Goal: Task Accomplishment & Management: Manage account settings

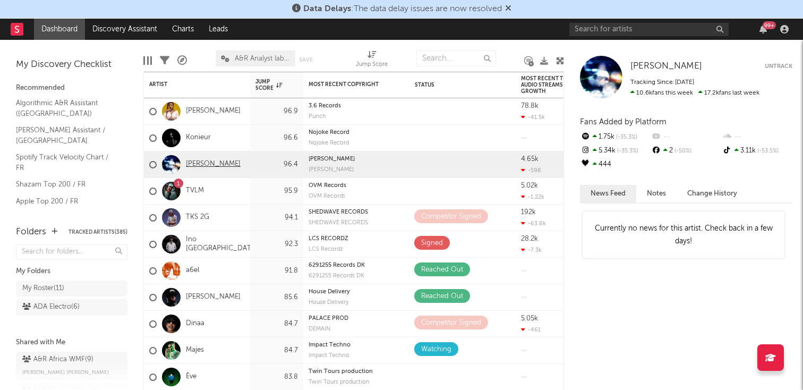
click at [213, 168] on link "[PERSON_NAME]" at bounding box center [213, 164] width 55 height 9
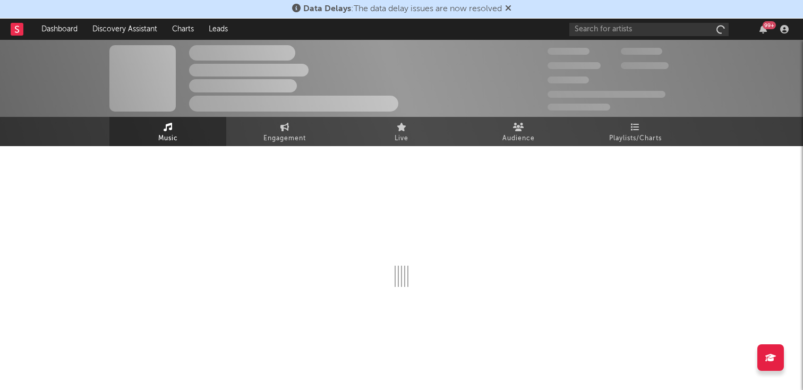
select select "1w"
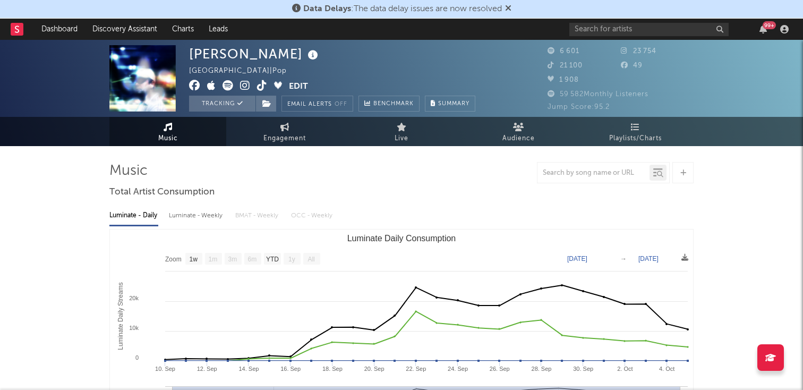
click at [244, 87] on icon at bounding box center [245, 85] width 10 height 11
click at [257, 88] on icon at bounding box center [262, 85] width 10 height 11
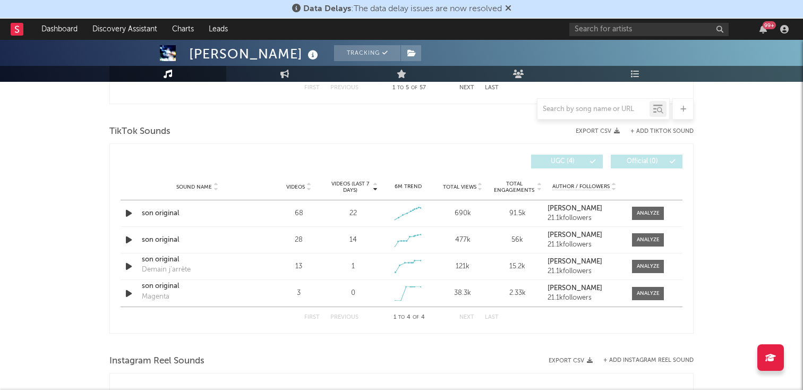
scroll to position [700, 0]
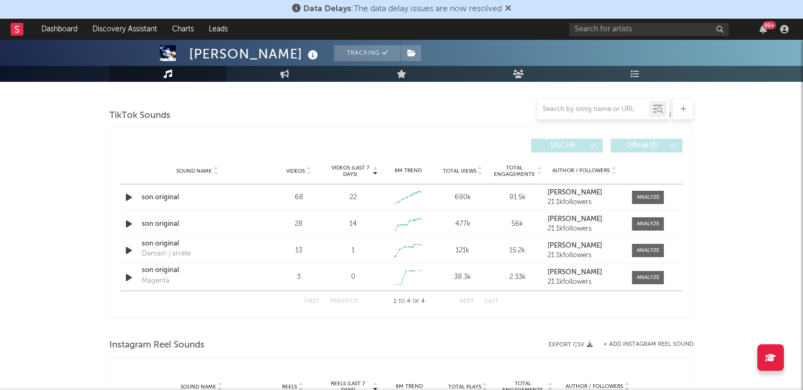
click at [478, 174] on icon at bounding box center [479, 173] width 5 height 4
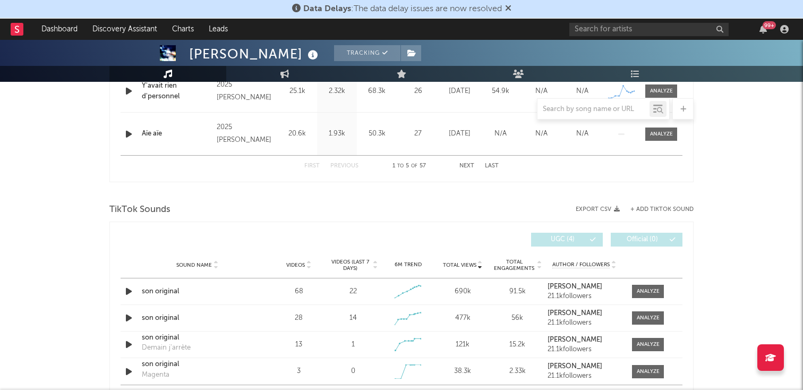
scroll to position [626, 0]
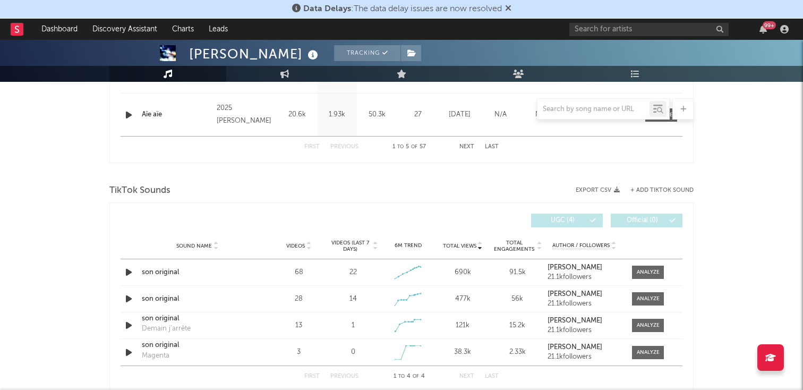
click at [306, 253] on div "Sound Name Videos Videos (last 7 days) Weekly Growth % 6M Trend Total Views Tot…" at bounding box center [402, 246] width 562 height 27
click at [306, 252] on div "Sound Name Videos Videos (last 7 days) Weekly Growth % 6M Trend Total Views Tot…" at bounding box center [402, 246] width 562 height 27
click at [306, 247] on icon at bounding box center [308, 248] width 5 height 4
click at [322, 221] on div at bounding box center [261, 220] width 281 height 14
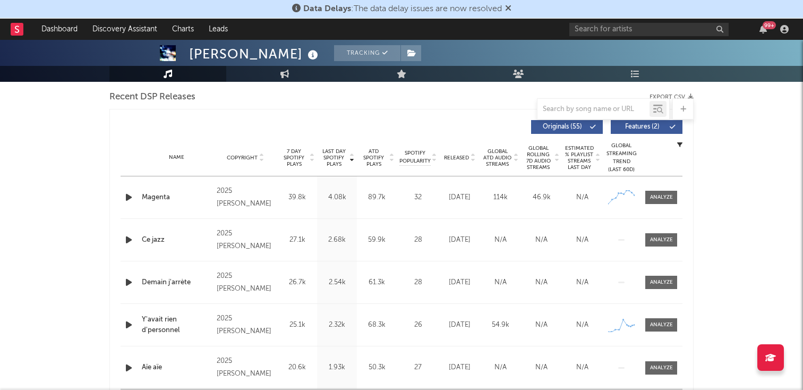
scroll to position [0, 0]
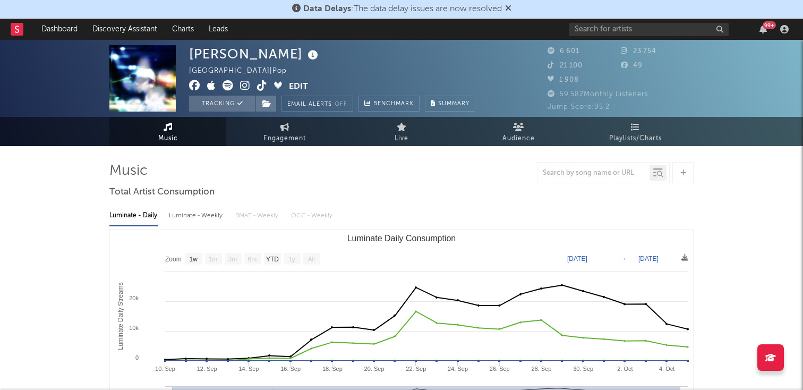
click at [298, 86] on button "Edit" at bounding box center [298, 86] width 19 height 13
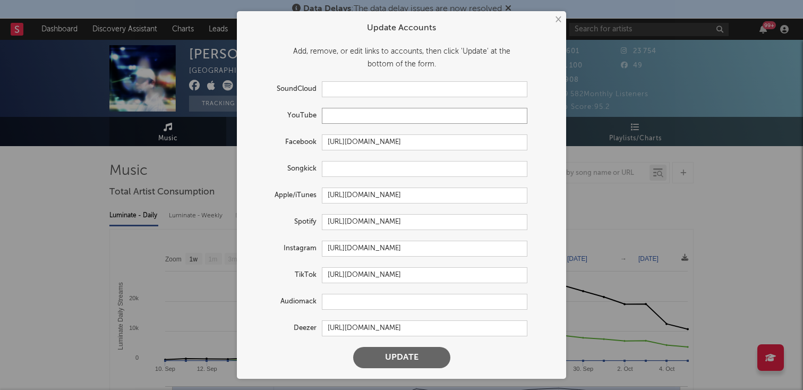
click at [364, 118] on input "text" at bounding box center [425, 116] width 206 height 16
paste input "[URL][DOMAIN_NAME]"
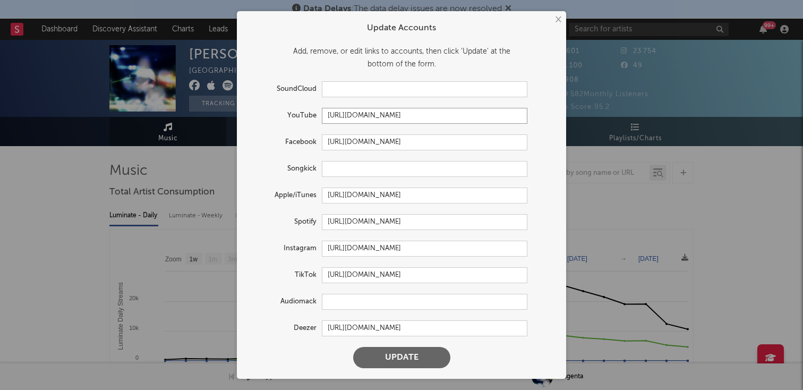
type input "[URL][DOMAIN_NAME]"
click at [381, 364] on button "Update" at bounding box center [401, 357] width 97 height 21
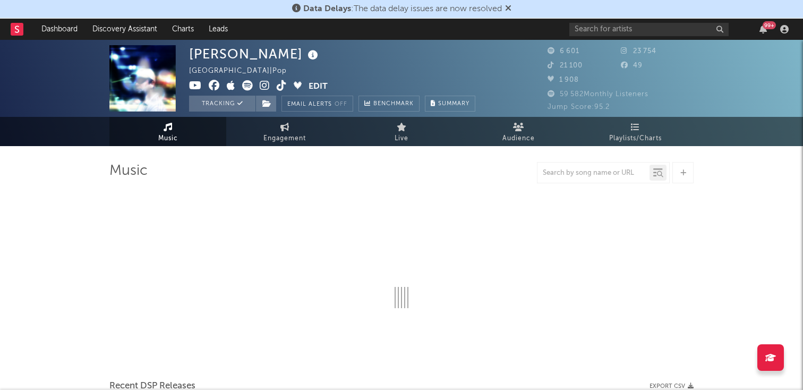
select select "1w"
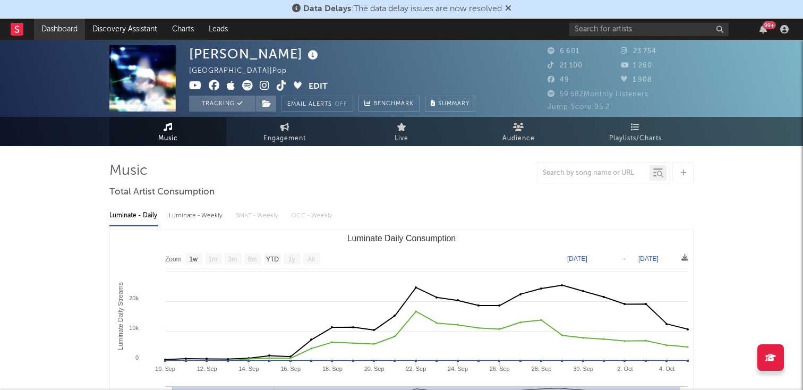
click at [70, 23] on link "Dashboard" at bounding box center [59, 29] width 51 height 21
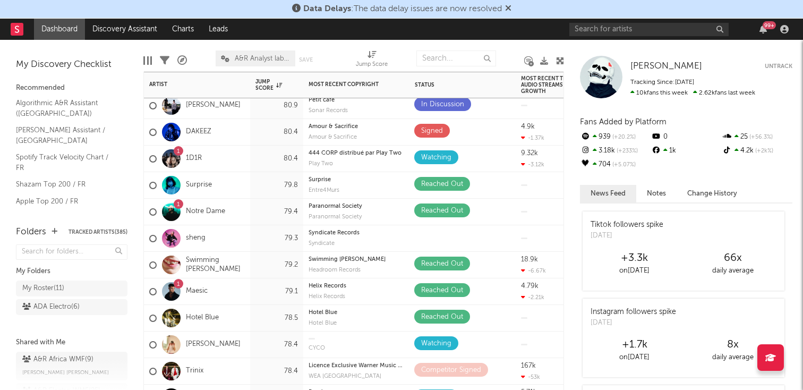
click at [194, 179] on div "Surprise" at bounding box center [180, 185] width 63 height 31
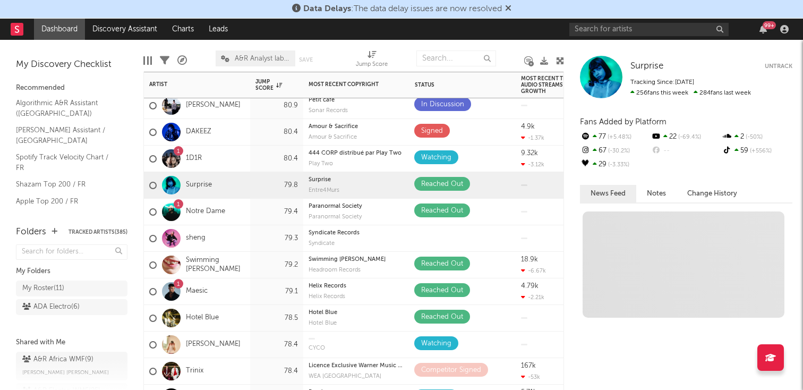
click at [193, 179] on div "Surprise" at bounding box center [180, 185] width 63 height 31
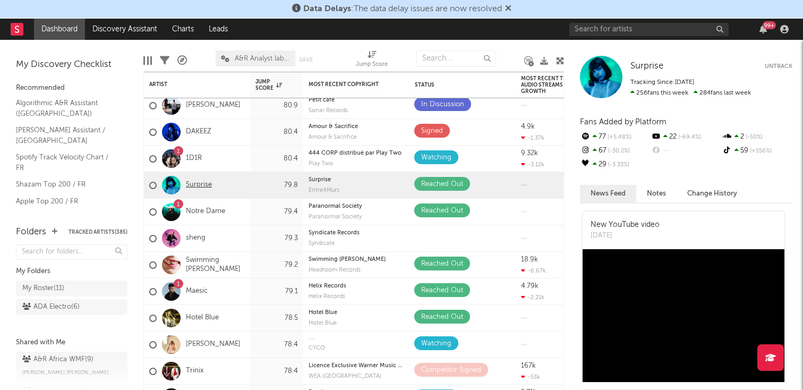
click at [191, 183] on link "Surprise" at bounding box center [199, 185] width 26 height 9
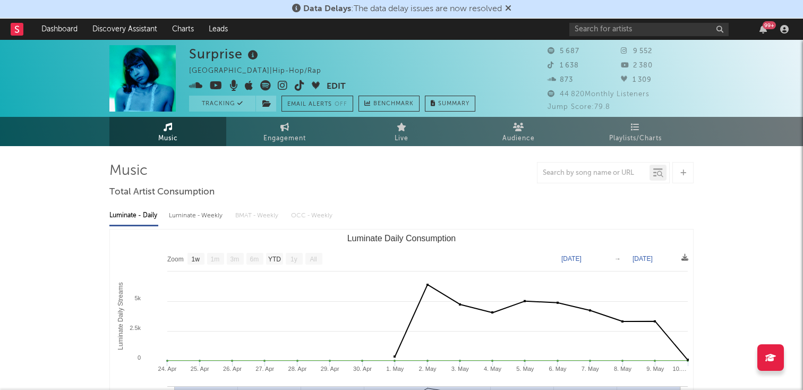
click at [330, 78] on div "Surprise [GEOGRAPHIC_DATA] | Hip-Hop/Rap Edit Tracking Email Alerts Off Benchma…" at bounding box center [332, 78] width 286 height 66
click at [328, 82] on button "Edit" at bounding box center [336, 86] width 19 height 13
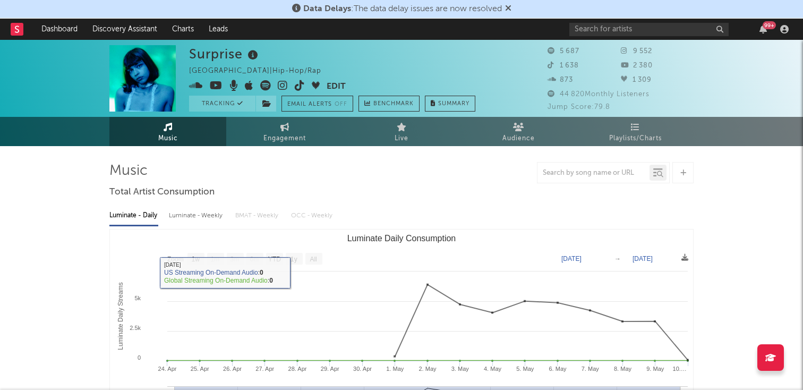
click at [281, 269] on rect "Luminate Daily Consumption" at bounding box center [401, 335] width 583 height 212
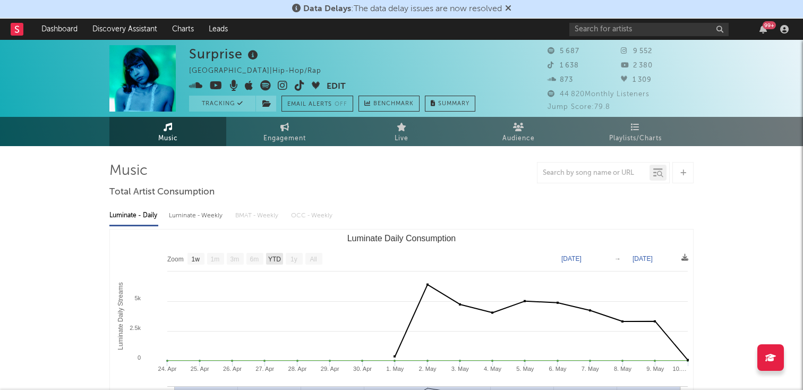
click at [276, 260] on text "YTD" at bounding box center [274, 258] width 13 height 7
select select "YTD"
click at [267, 89] on icon at bounding box center [265, 85] width 11 height 11
click at [212, 85] on icon at bounding box center [216, 85] width 13 height 11
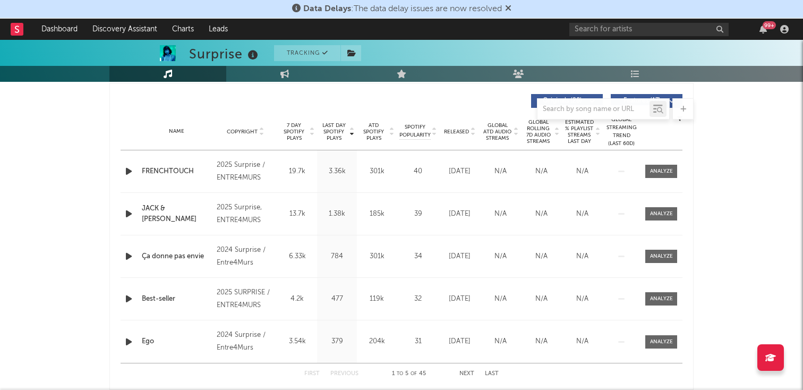
scroll to position [397, 0]
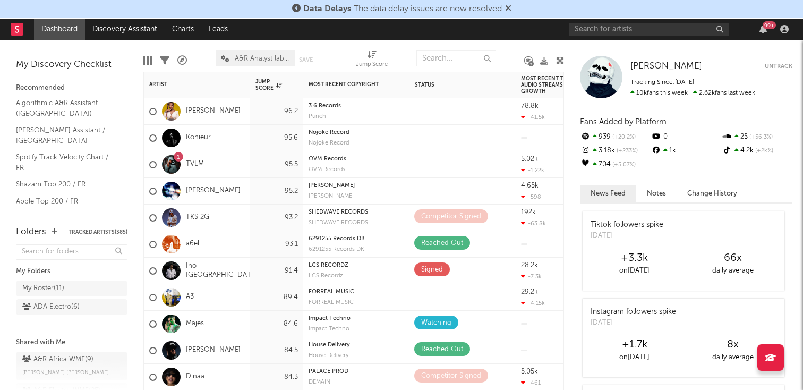
click at [197, 184] on div "[PERSON_NAME]" at bounding box center [194, 191] width 91 height 31
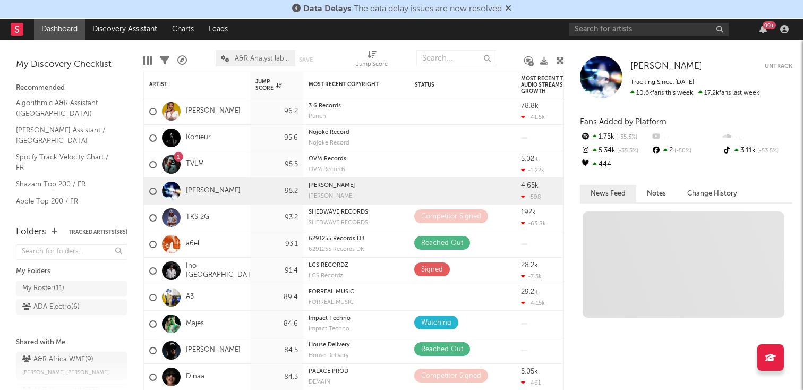
click at [197, 189] on link "[PERSON_NAME]" at bounding box center [213, 190] width 55 height 9
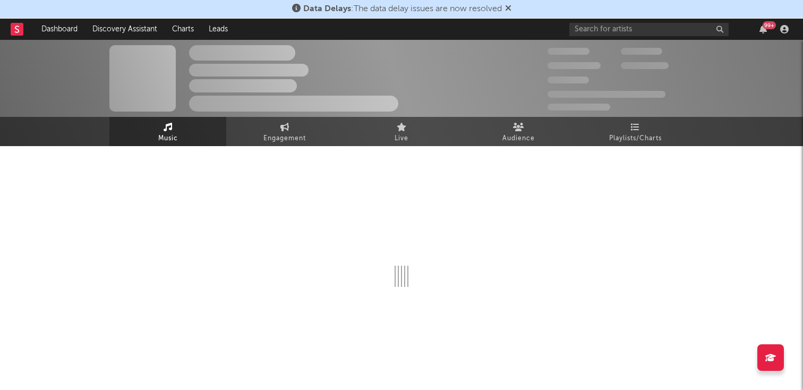
select select "1w"
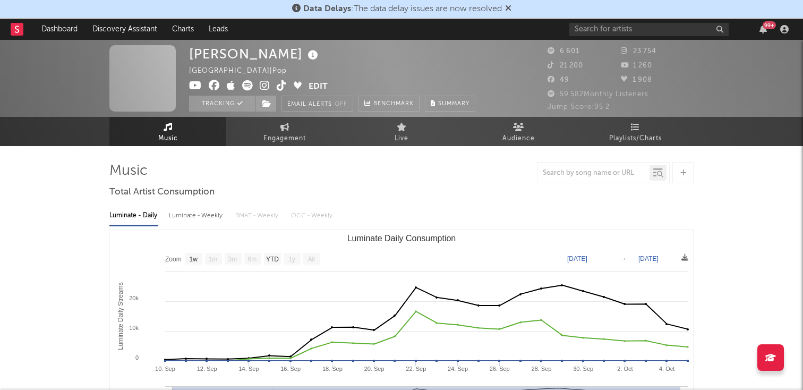
select select "1w"
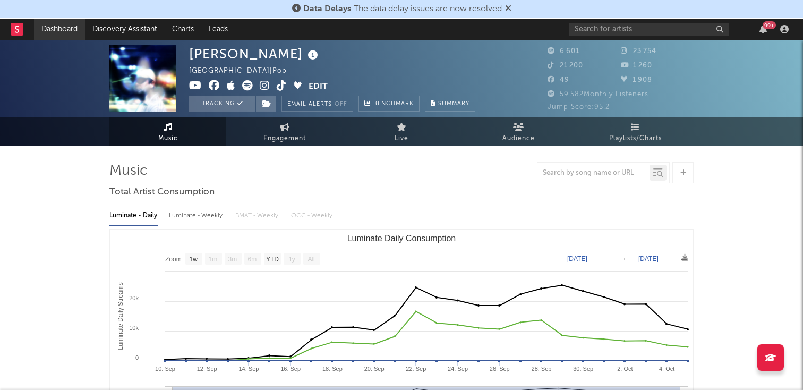
click at [74, 27] on link "Dashboard" at bounding box center [59, 29] width 51 height 21
